Goal: Information Seeking & Learning: Check status

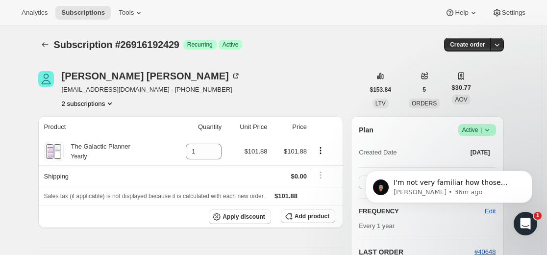
click at [54, 46] on div at bounding box center [46, 45] width 16 height 14
click at [48, 42] on icon "Subscriptions" at bounding box center [45, 45] width 10 height 10
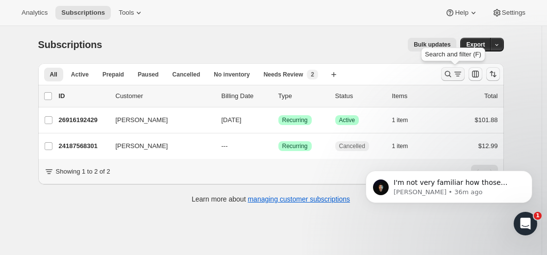
click at [450, 76] on icon "Search and filter results" at bounding box center [448, 74] width 10 height 10
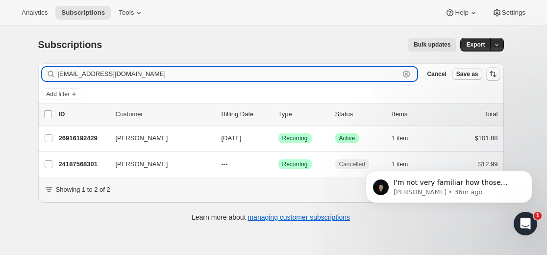
click at [239, 78] on input "[EMAIL_ADDRESS][DOMAIN_NAME]" at bounding box center [229, 74] width 342 height 14
paste input "rubyanobles"
type input "[EMAIL_ADDRESS][DOMAIN_NAME]"
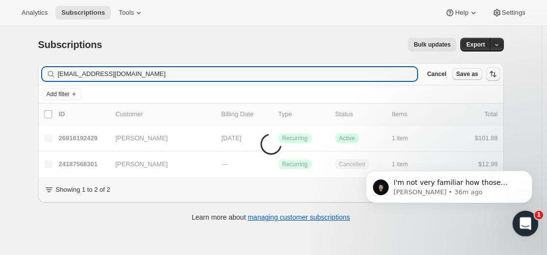
click at [526, 220] on icon "Open Intercom Messenger" at bounding box center [524, 222] width 16 height 16
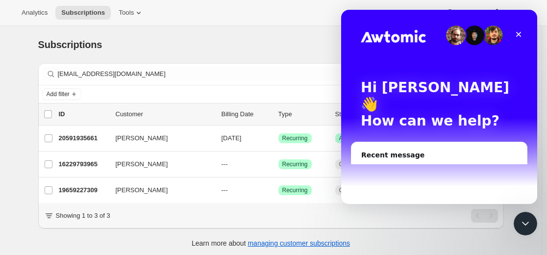
click at [373, 165] on img "Intercom messenger" at bounding box center [371, 175] width 20 height 20
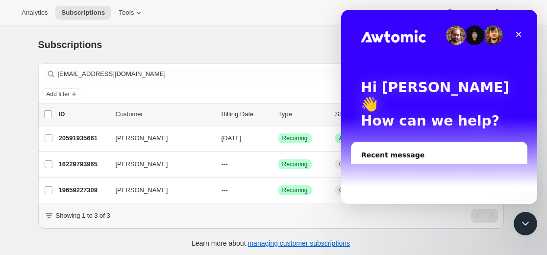
click at [512, 173] on circle "Intercom messenger" at bounding box center [514, 175] width 4 height 4
click at [518, 33] on icon "Close" at bounding box center [518, 34] width 5 height 5
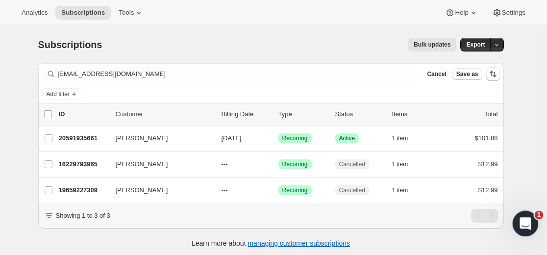
click at [531, 225] on div "Open Intercom Messenger" at bounding box center [524, 222] width 32 height 32
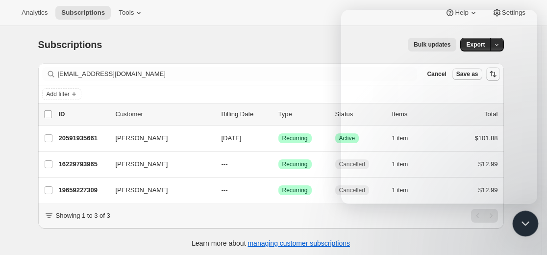
click at [522, 225] on icon "Close Intercom Messenger" at bounding box center [524, 222] width 12 height 12
click at [522, 225] on icon "Open Intercom Messenger" at bounding box center [524, 222] width 16 height 16
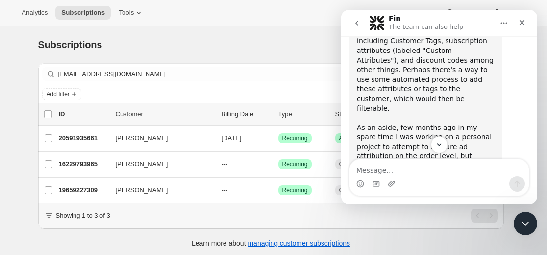
scroll to position [792, 0]
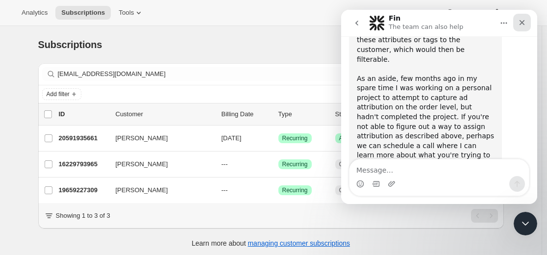
click at [524, 24] on icon "Close" at bounding box center [522, 22] width 5 height 5
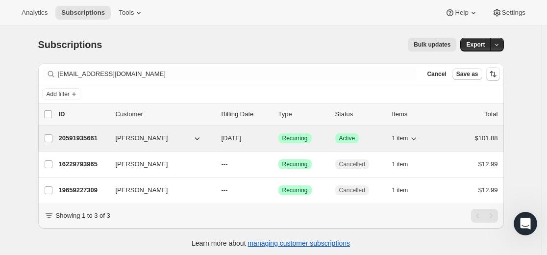
click at [100, 136] on p "20591935661" at bounding box center [83, 138] width 49 height 10
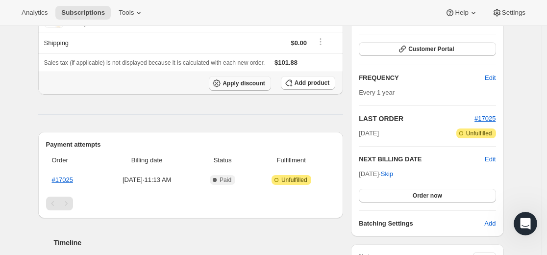
scroll to position [147, 0]
